Goal: Task Accomplishment & Management: Complete application form

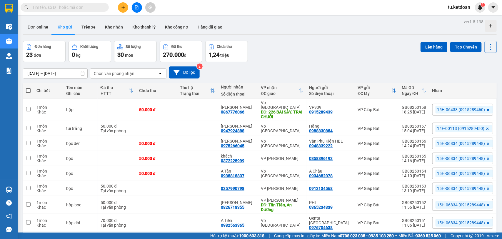
click at [61, 74] on input "[DATE] – [DATE]" at bounding box center [55, 73] width 64 height 9
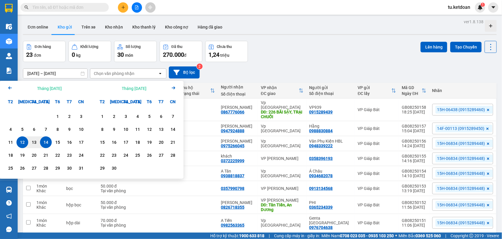
click at [47, 145] on div "14" at bounding box center [46, 142] width 8 height 7
type input "14/08/2025 – 14/08/2025"
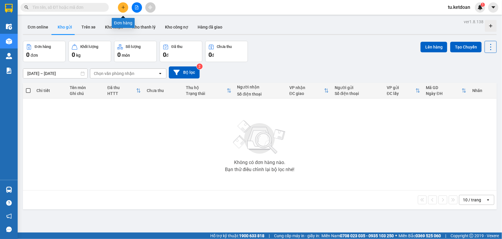
click at [123, 6] on icon "plus" at bounding box center [123, 7] width 4 height 4
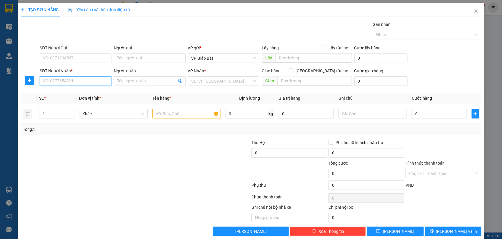
click at [89, 83] on input "SĐT Người Nhận *" at bounding box center [76, 80] width 72 height 9
type input "0948417774"
click at [77, 91] on div "0948417774 - Cô Ngọc" at bounding box center [76, 93] width 66 height 6
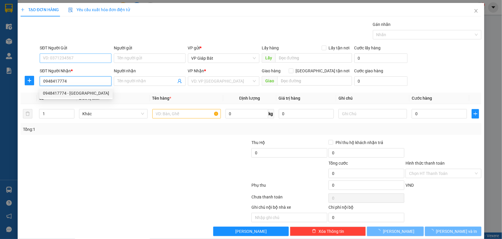
type input "Cô Ngọc"
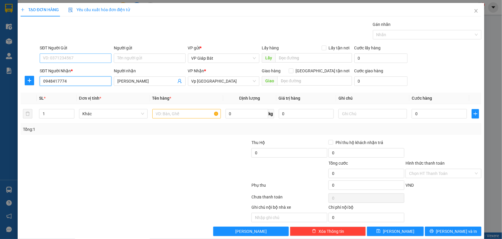
type input "0948417774"
click at [80, 56] on input "SĐT Người Gửi" at bounding box center [76, 58] width 72 height 9
click at [81, 72] on div "0369395989 - Lợi" at bounding box center [75, 70] width 64 height 6
type input "0369395989"
type input "Lợi"
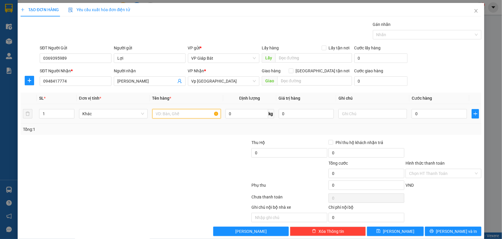
click at [168, 114] on input "text" at bounding box center [186, 113] width 69 height 9
type input "xốp"
click at [414, 111] on input "0" at bounding box center [439, 113] width 55 height 9
type input "1"
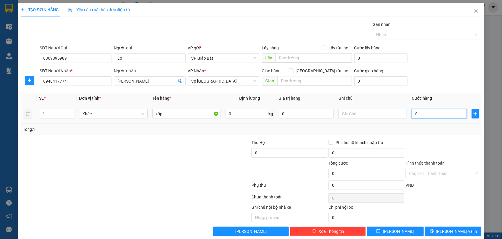
type input "1"
type input "10"
type input "100"
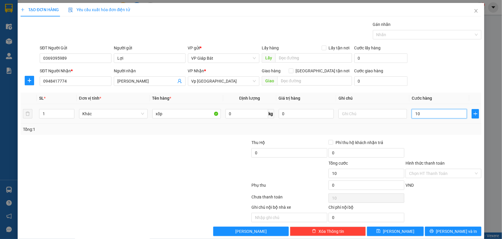
type input "100"
type input "1.000"
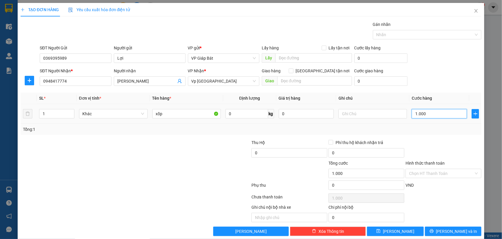
type input "10.000"
type input "100.000"
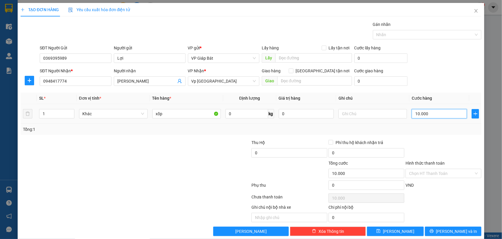
type input "100.000"
click at [415, 37] on div at bounding box center [424, 34] width 100 height 7
type input "100.000"
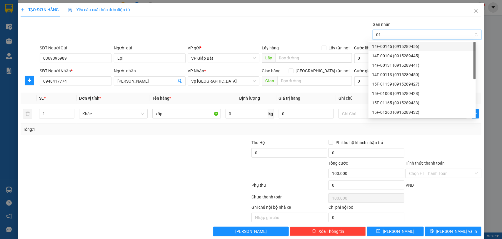
type input "015"
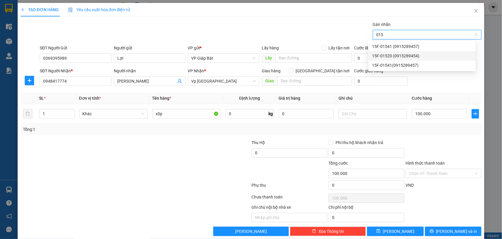
click at [412, 52] on div "15F-01520 (0915289454)" at bounding box center [422, 55] width 107 height 9
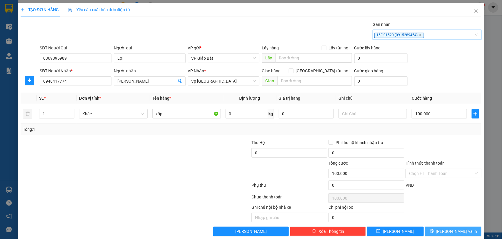
click at [437, 229] on button "Lưu và In" at bounding box center [453, 231] width 56 height 9
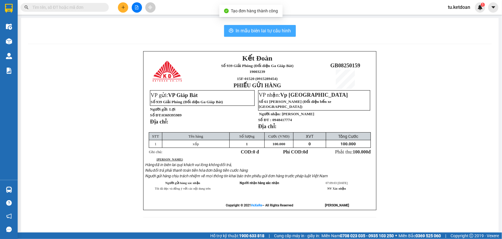
click at [284, 36] on button "In mẫu biên lai tự cấu hình" at bounding box center [260, 31] width 72 height 12
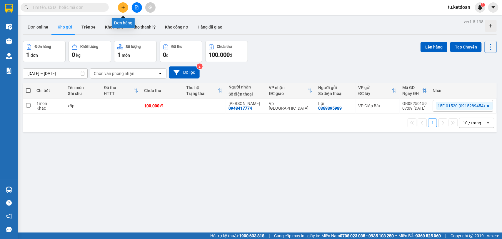
click at [121, 6] on icon "plus" at bounding box center [123, 7] width 4 height 4
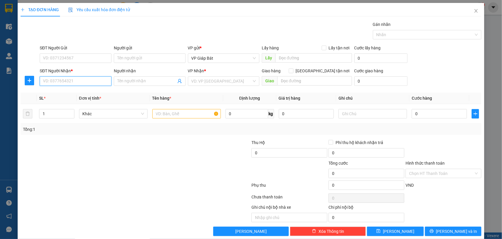
click at [90, 81] on input "SĐT Người Nhận *" at bounding box center [76, 80] width 72 height 9
type input "0904038040"
click at [76, 94] on div "0904038040 - văn phòng hải hà" at bounding box center [86, 93] width 86 height 6
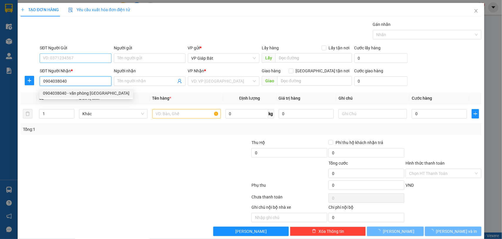
type input "văn phòng hải hà"
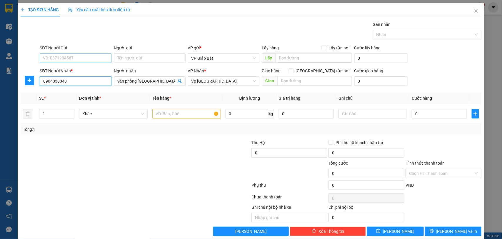
type input "0904038040"
click at [77, 58] on input "SĐT Người Gửi" at bounding box center [76, 58] width 72 height 9
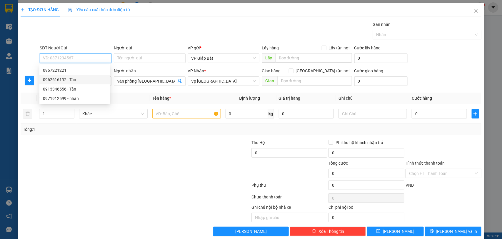
click at [81, 77] on div "0962616192 - Tân" at bounding box center [75, 79] width 64 height 6
type input "0962616192"
type input "Tân"
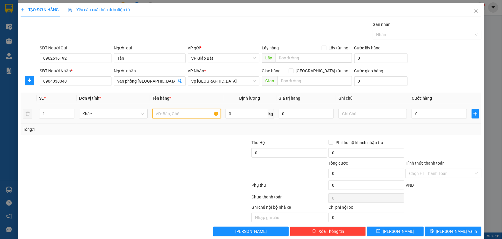
click at [165, 114] on input "text" at bounding box center [186, 113] width 69 height 9
type input "hồ sơ"
click at [419, 112] on input "0" at bounding box center [439, 113] width 55 height 9
type input "5"
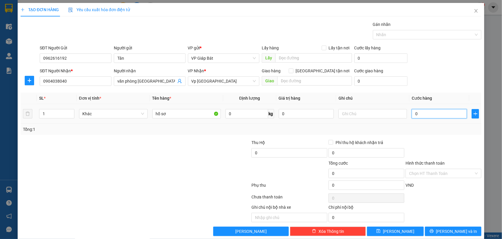
type input "5"
type input "50"
type input "500"
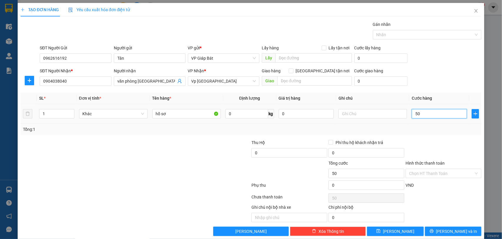
type input "500"
type input "5.000"
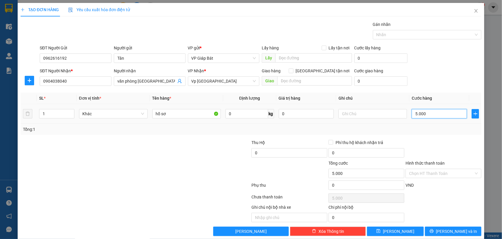
type input "50.000"
click at [429, 174] on input "Hình thức thanh toán" at bounding box center [441, 173] width 65 height 9
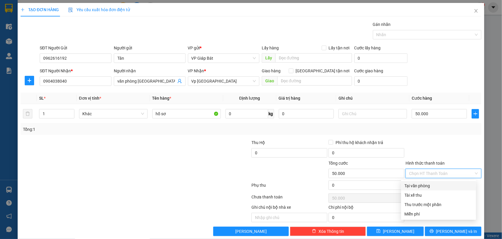
click at [429, 183] on div "Tại văn phòng" at bounding box center [439, 186] width 68 height 6
type input "0"
click at [411, 37] on div at bounding box center [424, 34] width 100 height 7
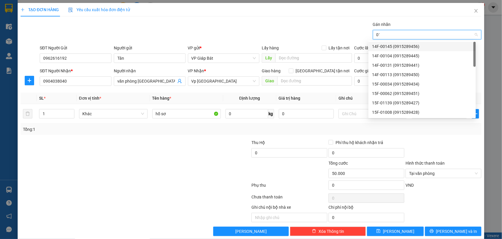
type input "015"
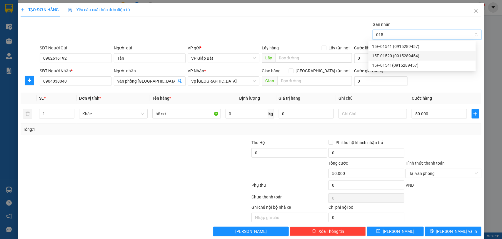
click at [409, 52] on div "15F-01520 (0915289454)" at bounding box center [422, 55] width 107 height 9
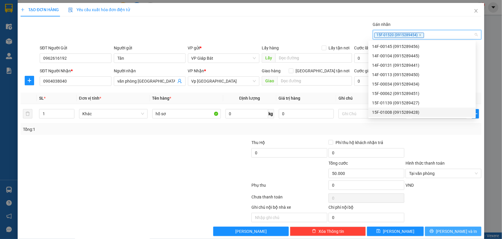
click at [455, 233] on span "Lưu và In" at bounding box center [456, 231] width 41 height 6
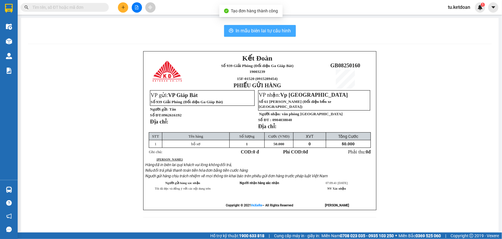
click at [283, 35] on button "In mẫu biên lai tự cấu hình" at bounding box center [260, 31] width 72 height 12
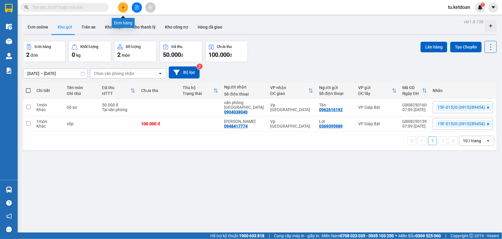
click at [124, 3] on button at bounding box center [123, 7] width 10 height 10
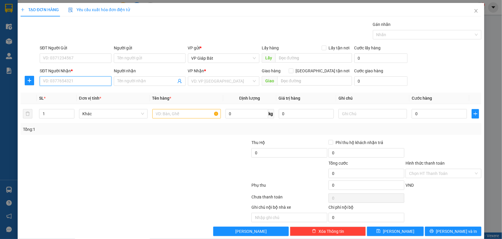
click at [96, 84] on input "SĐT Người Nhận *" at bounding box center [76, 80] width 72 height 9
click at [86, 94] on div "0867908550 - khách" at bounding box center [75, 93] width 64 height 6
type input "0867908550"
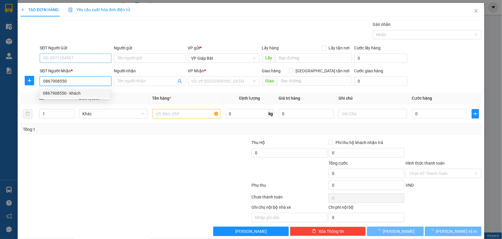
type input "khách"
type input "aeon"
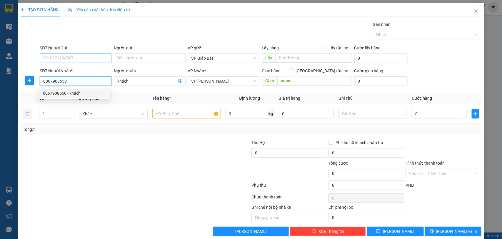
type input "0867908550"
click at [83, 54] on input "SĐT Người Gửi" at bounding box center [76, 58] width 72 height 9
click at [78, 69] on div "0986266804 - khách" at bounding box center [75, 70] width 64 height 6
type input "0986266804"
type input "khách"
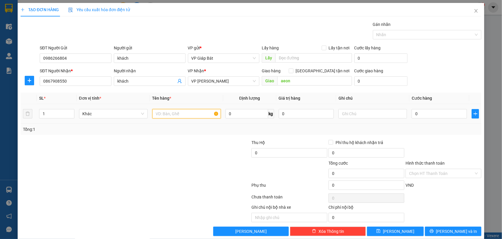
click at [169, 116] on input "text" at bounding box center [186, 113] width 69 height 9
type input "bọc biển số"
click at [415, 115] on input "0" at bounding box center [439, 113] width 55 height 9
type input "5"
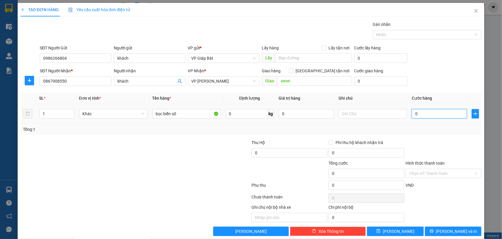
type input "5"
type input "50"
type input "500"
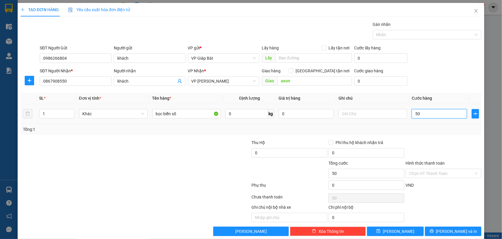
type input "500"
type input "5.000"
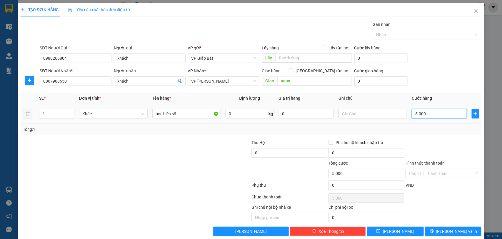
type input "50.000"
click at [400, 34] on div at bounding box center [424, 34] width 100 height 7
type input "50.000"
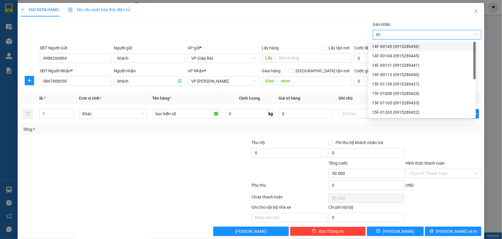
type input "015"
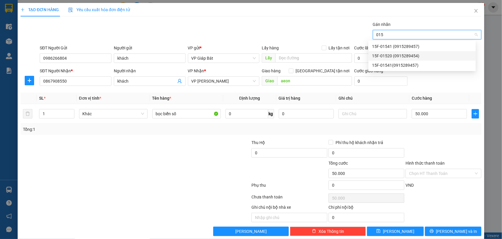
click at [400, 54] on div "15F-01520 (0915289454)" at bounding box center [422, 56] width 100 height 6
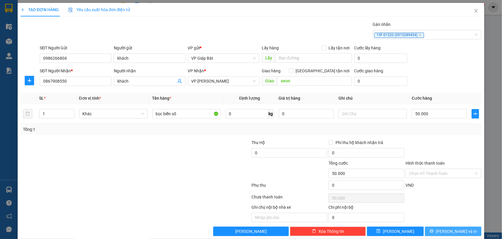
click at [441, 231] on button "Lưu và In" at bounding box center [453, 231] width 56 height 9
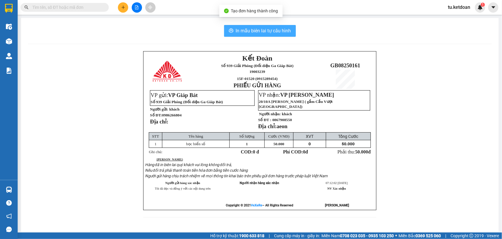
click at [261, 32] on span "In mẫu biên lai tự cấu hình" at bounding box center [263, 30] width 55 height 7
